Goal: Task Accomplishment & Management: Manage account settings

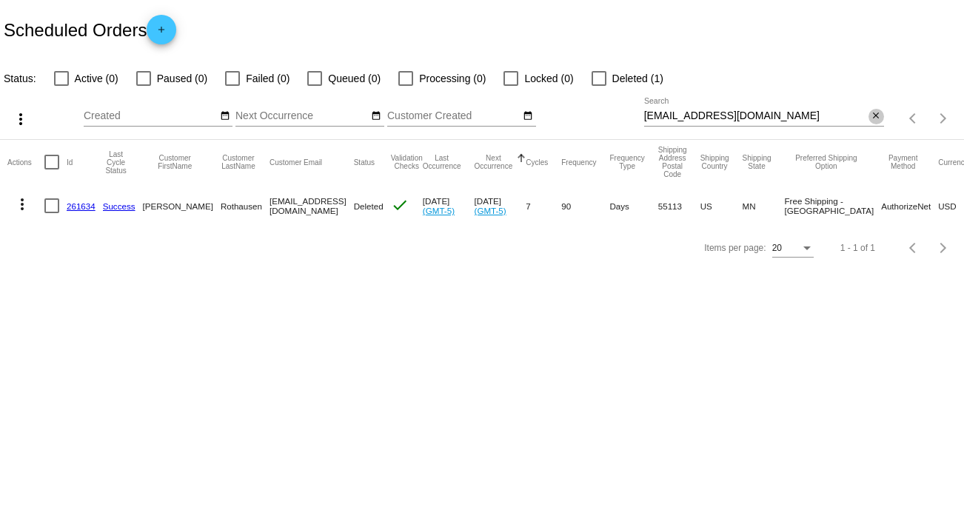
click at [871, 120] on mat-icon "close" at bounding box center [876, 116] width 10 height 12
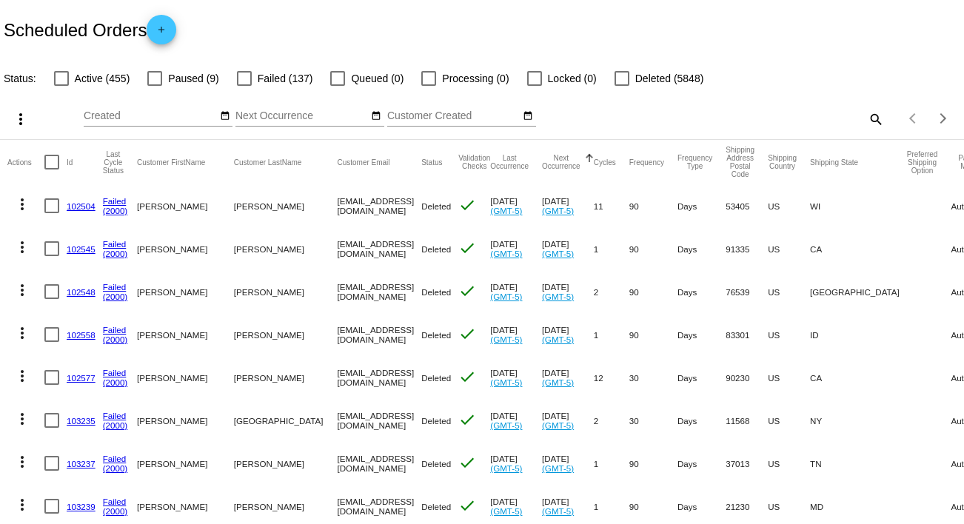
click at [867, 119] on mat-icon "search" at bounding box center [876, 118] width 18 height 23
click at [867, 119] on input "Search" at bounding box center [764, 116] width 240 height 12
paste input "[EMAIL_ADDRESS][DOMAIN_NAME]"
type input "[EMAIL_ADDRESS][DOMAIN_NAME]"
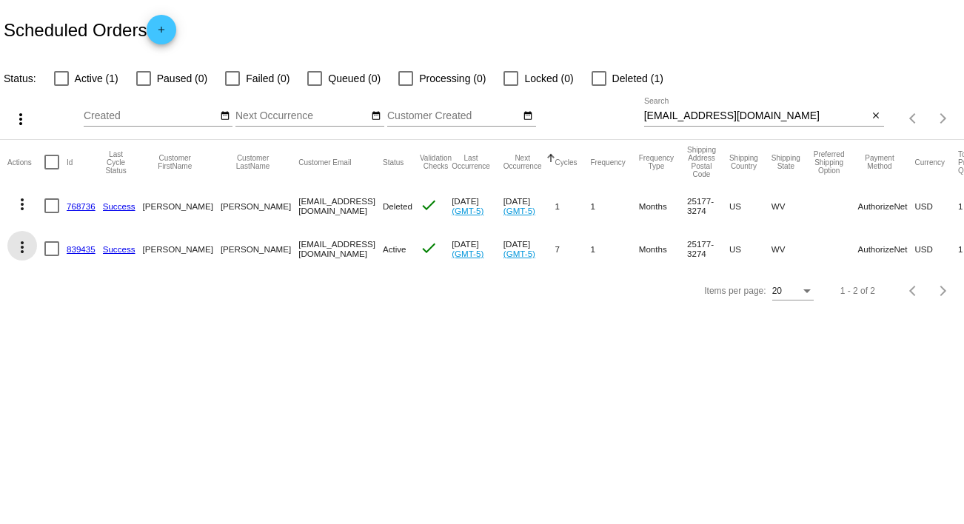
click at [23, 251] on mat-icon "more_vert" at bounding box center [22, 248] width 18 height 18
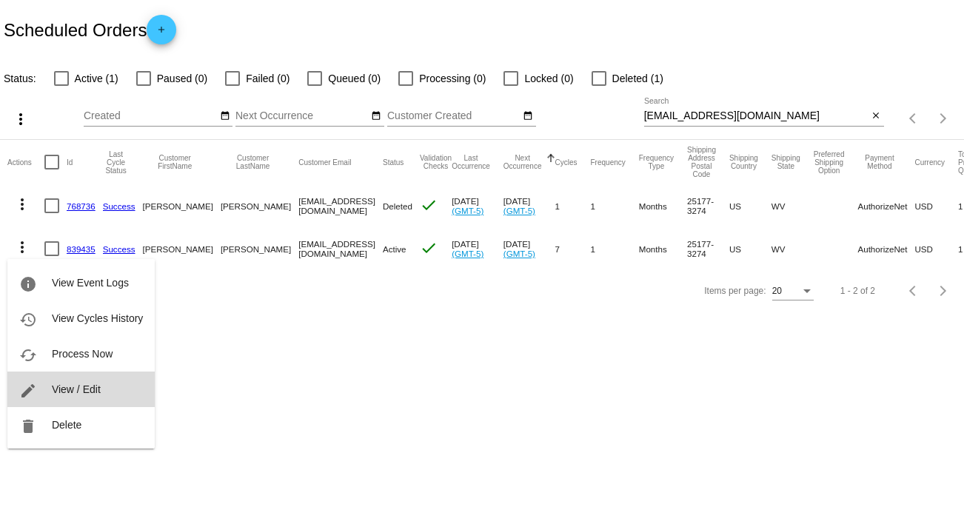
click at [89, 389] on span "View / Edit" at bounding box center [76, 390] width 49 height 12
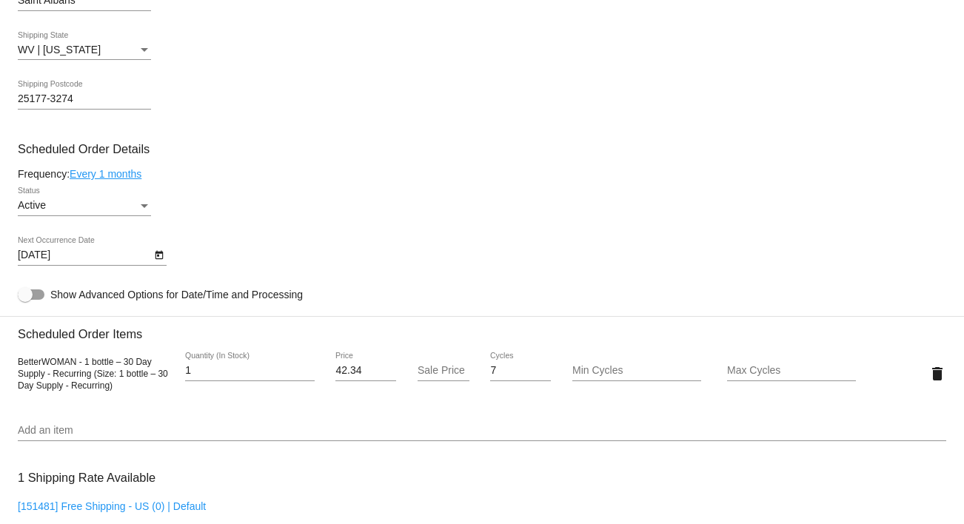
scroll to position [747, 0]
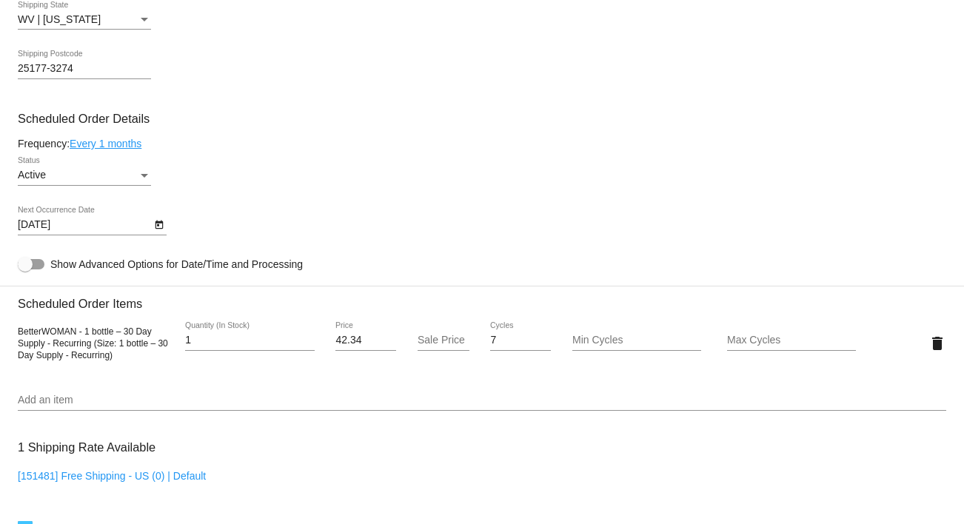
click at [144, 170] on div "Active Status" at bounding box center [84, 171] width 133 height 29
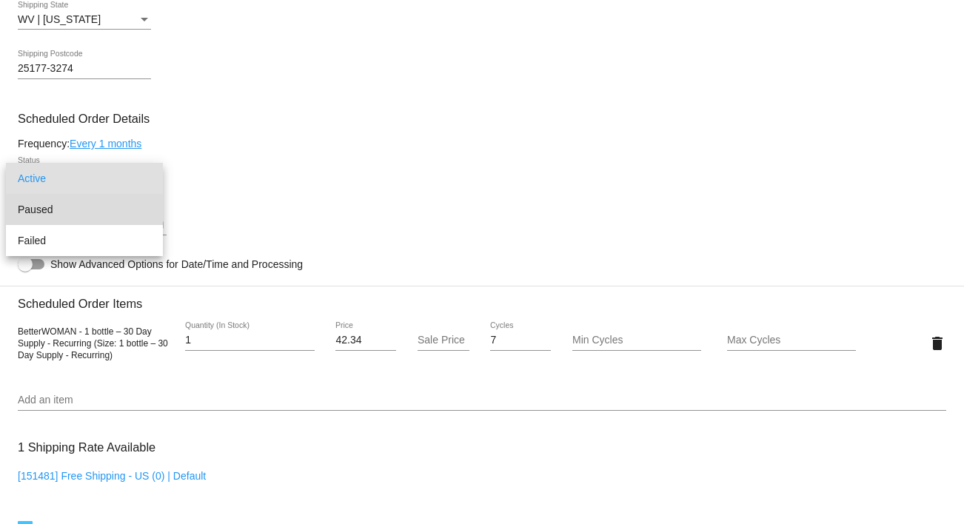
click at [110, 218] on span "Paused" at bounding box center [84, 209] width 133 height 31
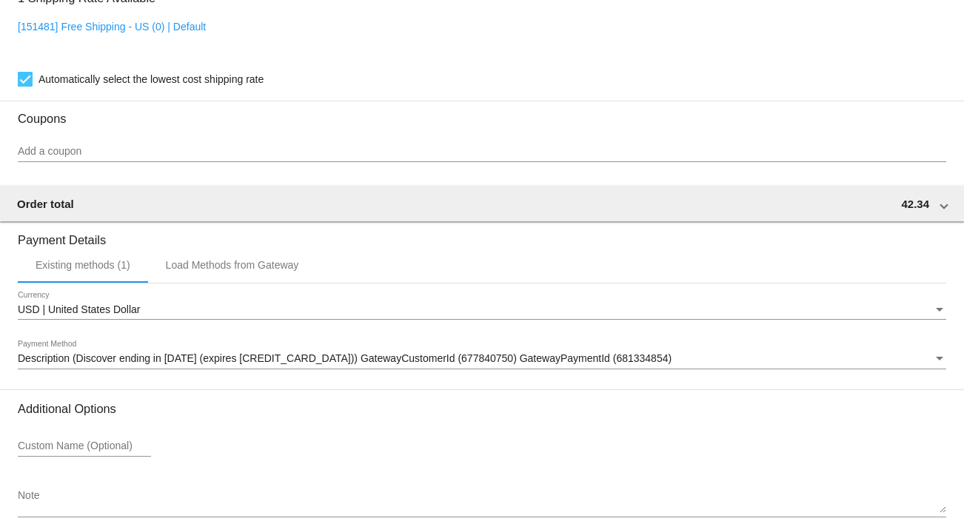
scroll to position [1276, 0]
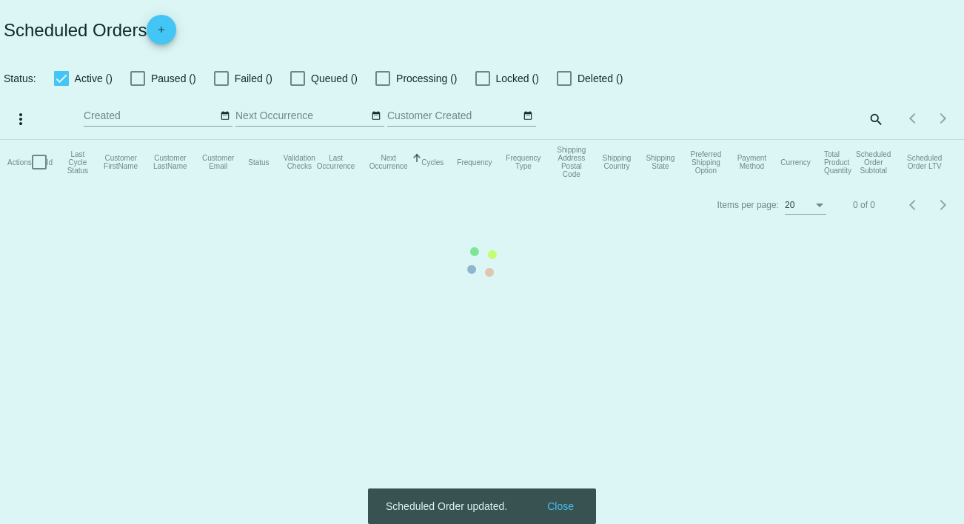
checkbox input "false"
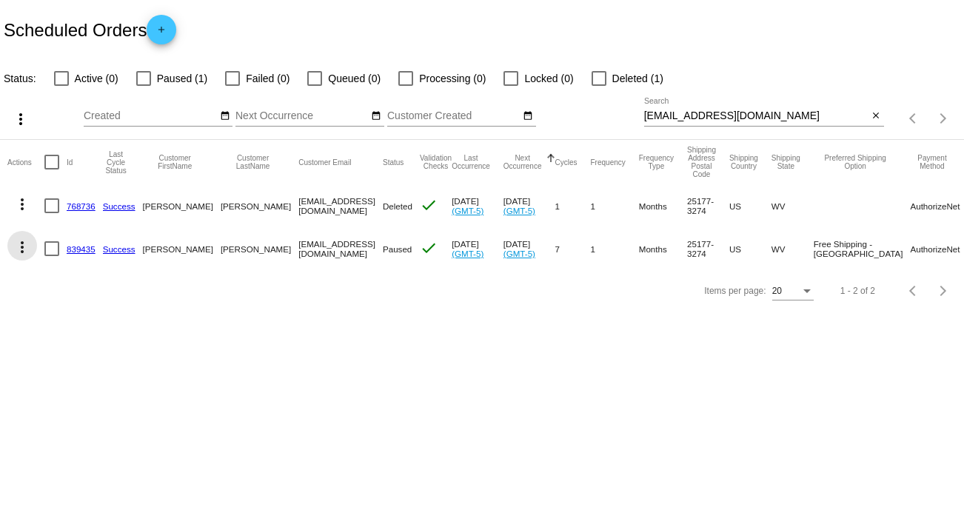
click at [24, 245] on mat-icon "more_vert" at bounding box center [22, 248] width 18 height 18
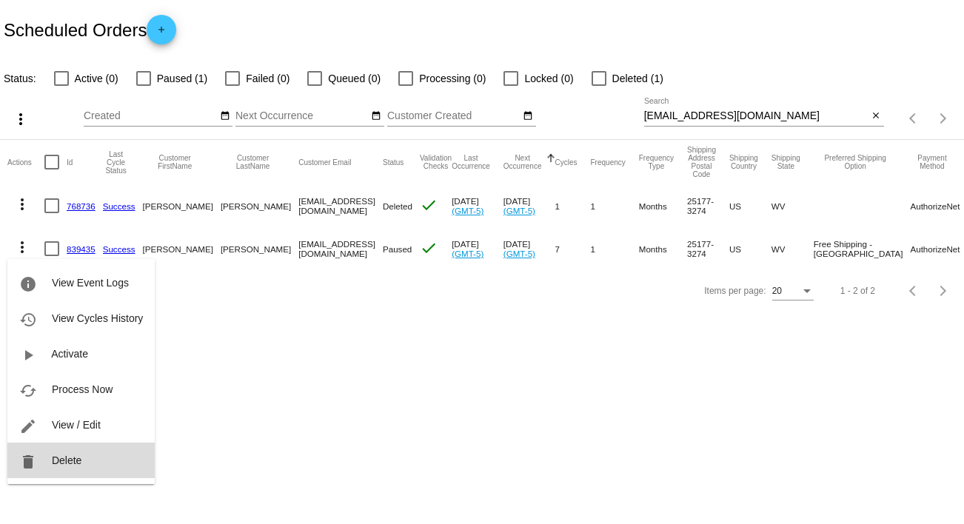
click at [82, 462] on button "delete Delete" at bounding box center [80, 461] width 147 height 36
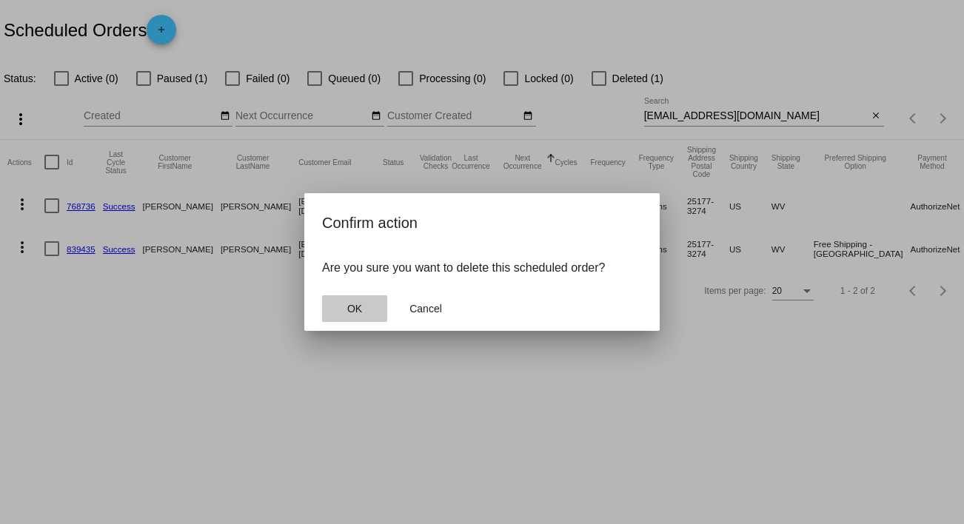
click at [358, 307] on span "OK" at bounding box center [354, 309] width 15 height 12
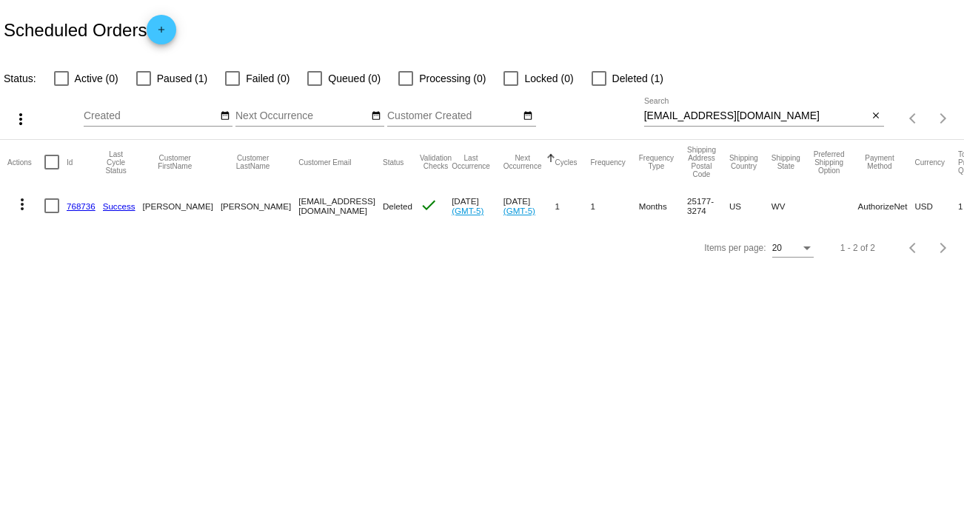
drag, startPoint x: 693, startPoint y: 95, endPoint x: 691, endPoint y: 82, distance: 12.8
click at [691, 87] on div "more_vert Aug Jan Feb Mar [DATE]" at bounding box center [482, 113] width 964 height 53
